Goal: Information Seeking & Learning: Learn about a topic

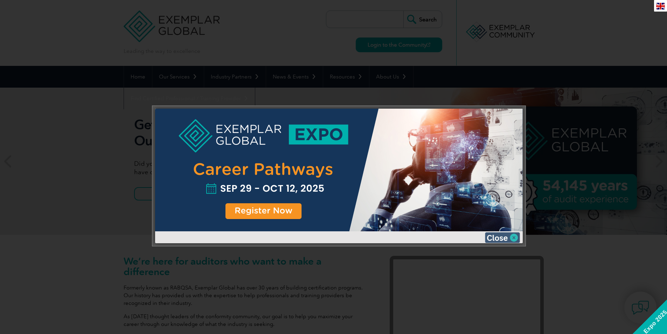
click at [516, 232] on img at bounding box center [502, 237] width 35 height 11
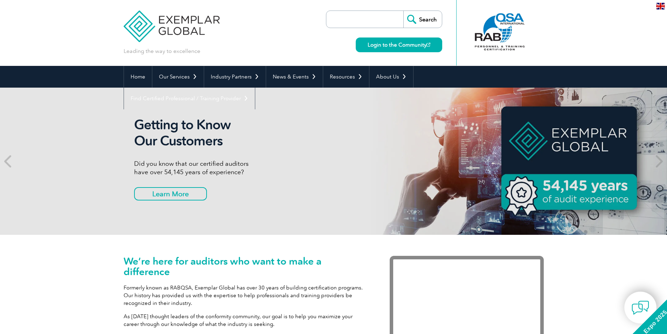
click at [170, 18] on img at bounding box center [172, 21] width 96 height 42
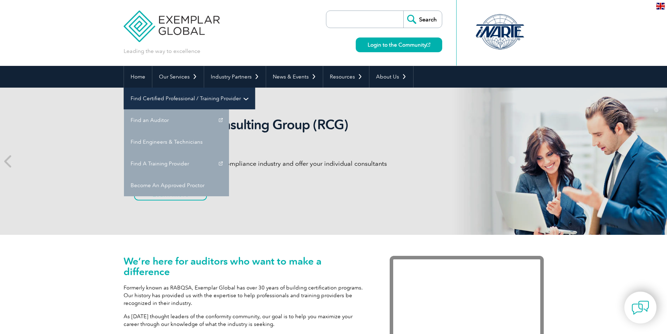
click at [255, 88] on link "Find Certified Professional / Training Provider" at bounding box center [189, 99] width 131 height 22
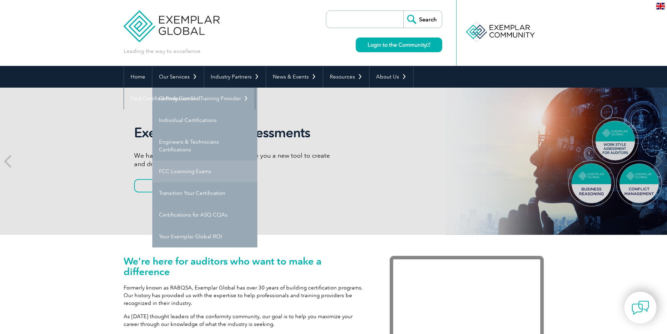
click at [193, 171] on link "FCC Licensing Exams" at bounding box center [204, 171] width 105 height 22
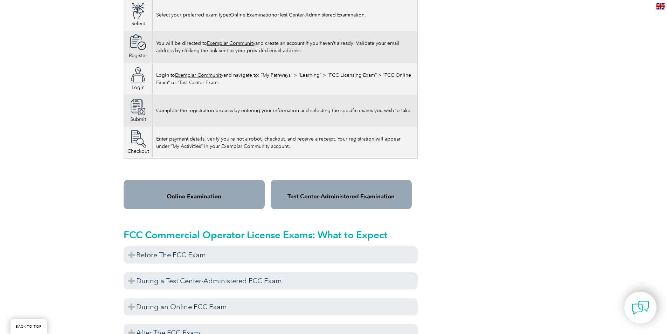
scroll to position [455, 0]
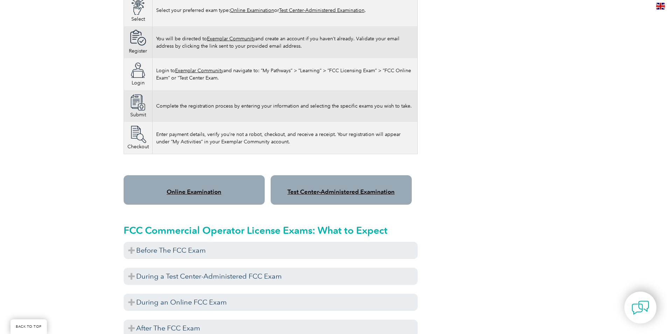
click at [205, 188] on link "Online Examination" at bounding box center [194, 191] width 55 height 7
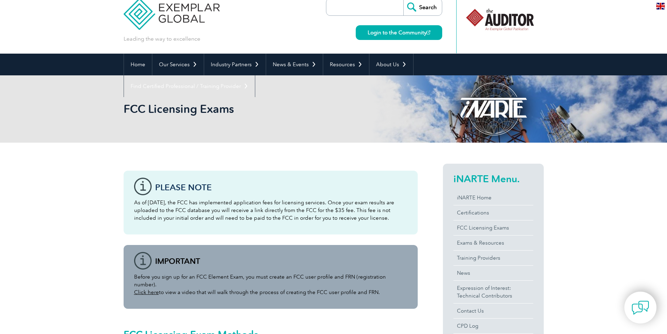
scroll to position [0, 0]
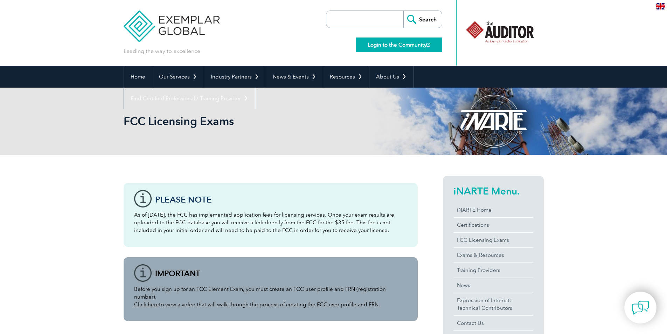
click at [381, 42] on link "Login to the Community" at bounding box center [399, 44] width 87 height 15
